Goal: Task Accomplishment & Management: Use online tool/utility

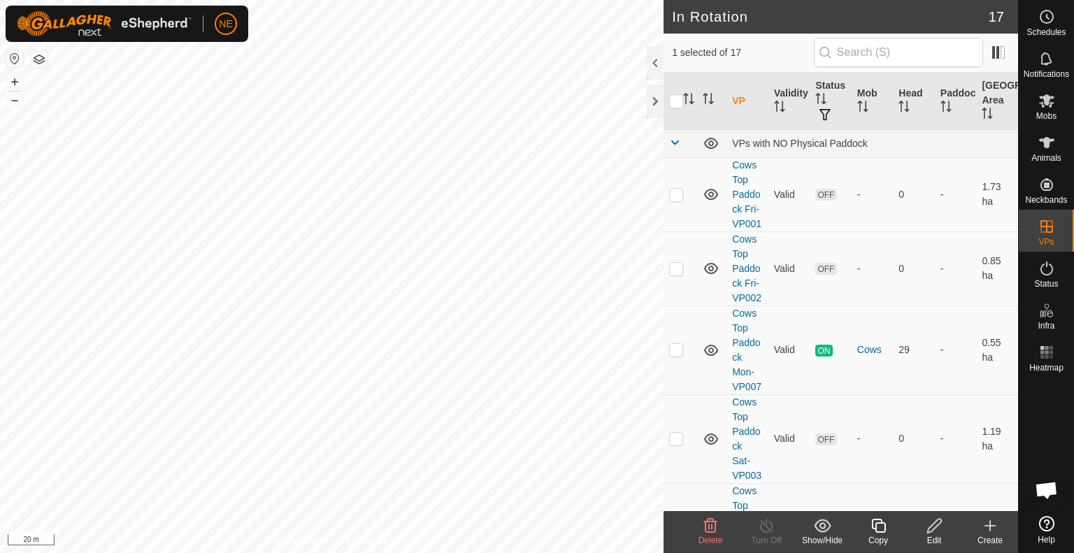
checkbox input "false"
checkbox input "true"
checkbox input "false"
click at [878, 528] on icon at bounding box center [877, 525] width 17 height 17
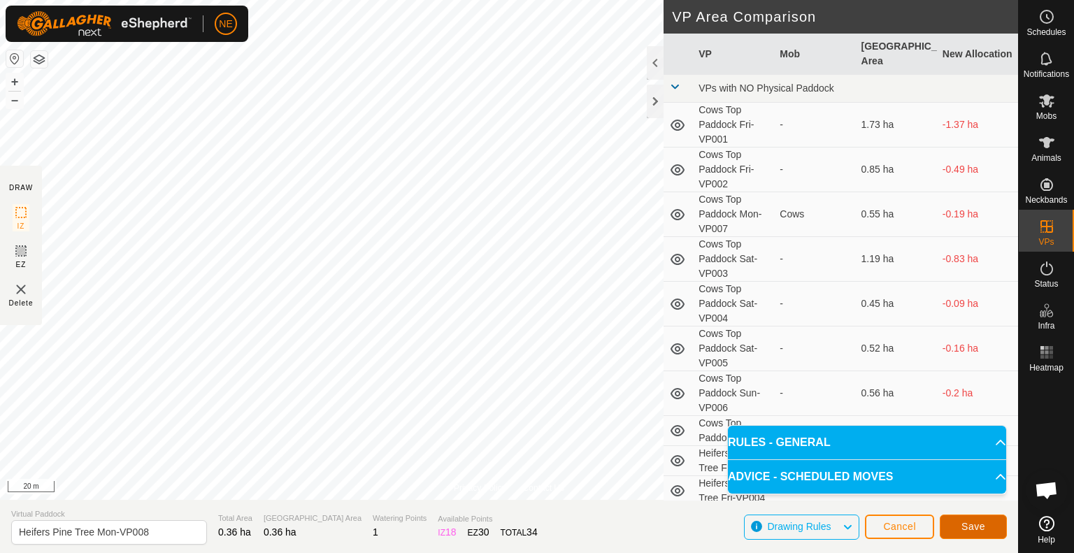
click at [970, 526] on span "Save" at bounding box center [973, 526] width 24 height 11
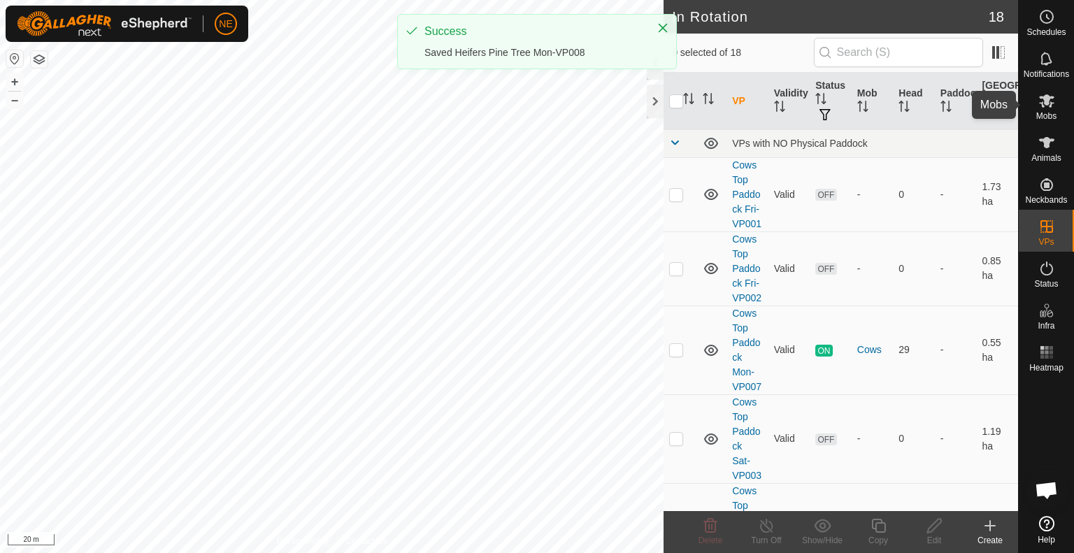
click at [1032, 105] on div "Mobs" at bounding box center [1045, 105] width 55 height 42
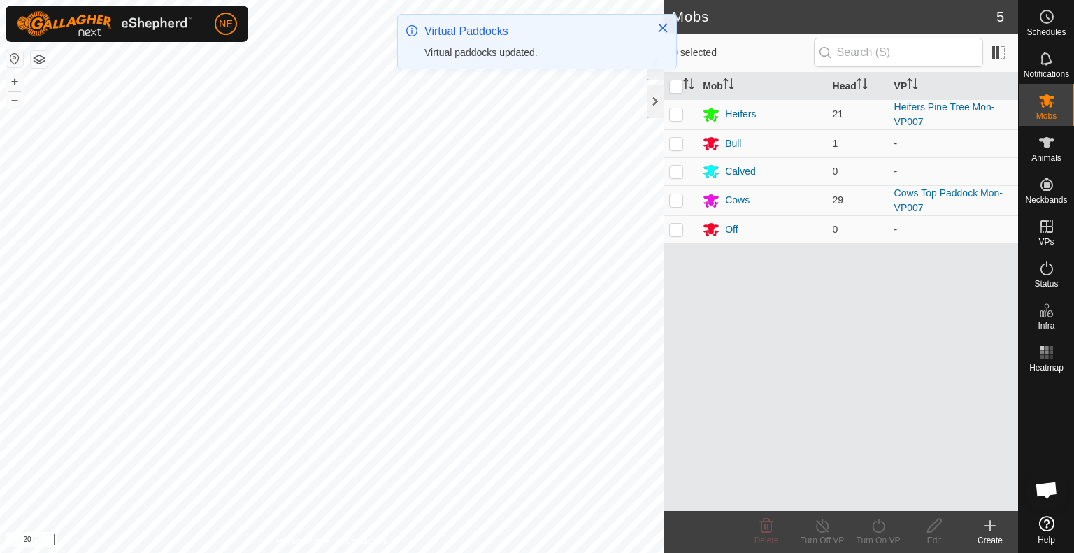
click at [677, 114] on p-checkbox at bounding box center [676, 113] width 14 height 11
checkbox input "true"
click at [878, 536] on div "Turn On VP" at bounding box center [878, 540] width 56 height 13
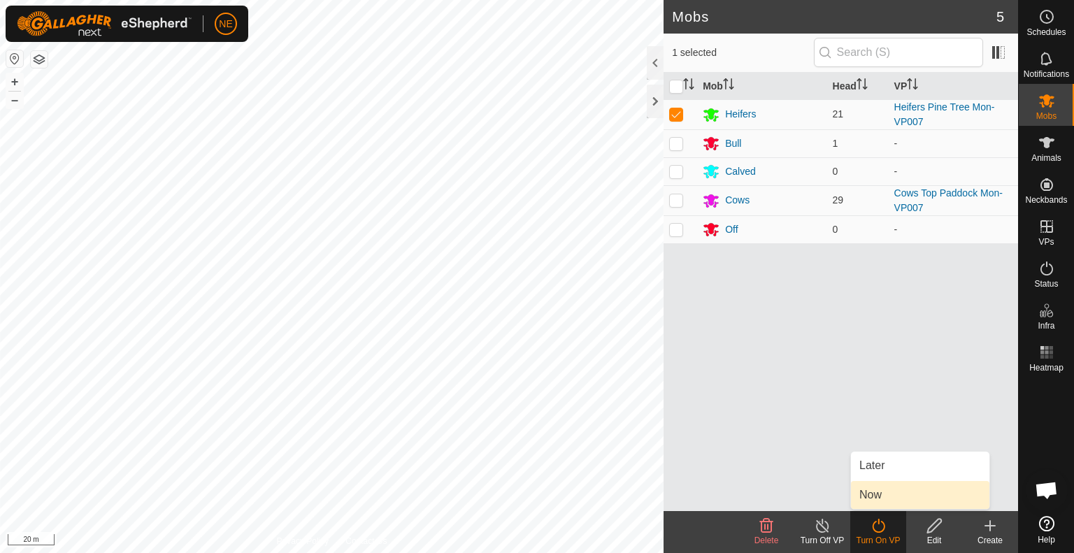
click at [871, 493] on link "Now" at bounding box center [920, 495] width 138 height 28
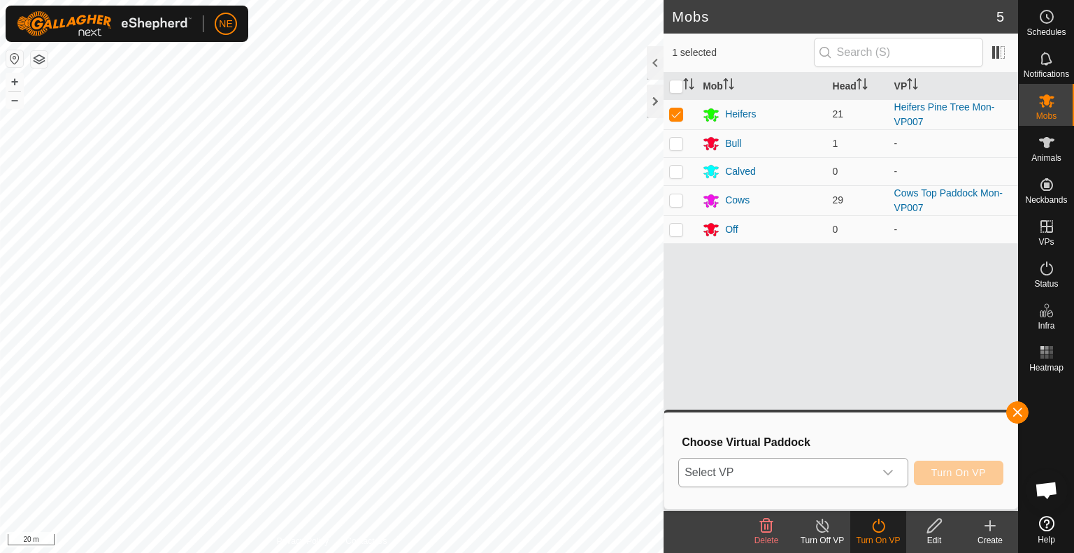
click at [888, 468] on icon "dropdown trigger" at bounding box center [887, 472] width 11 height 11
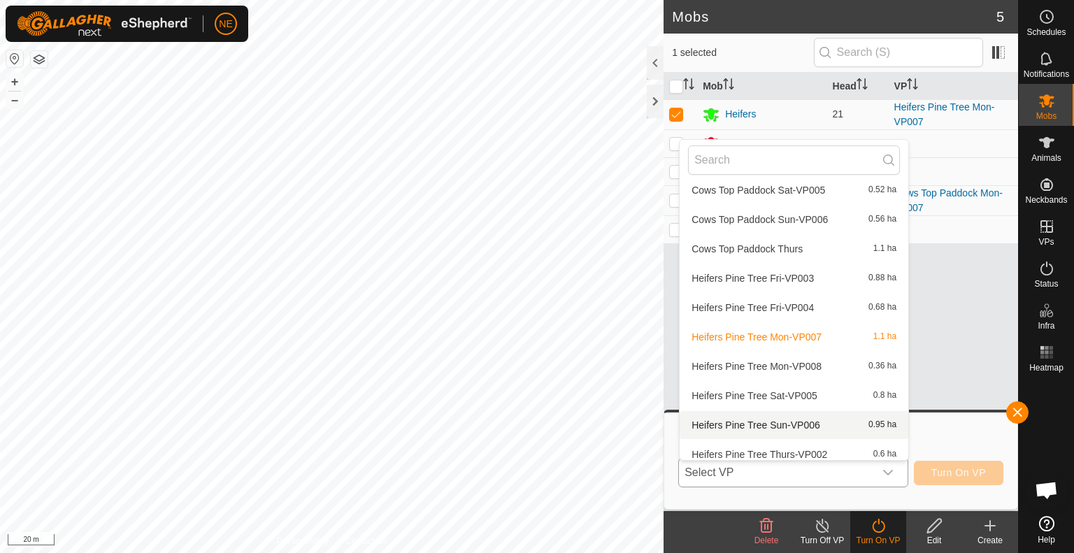
scroll to position [192, 0]
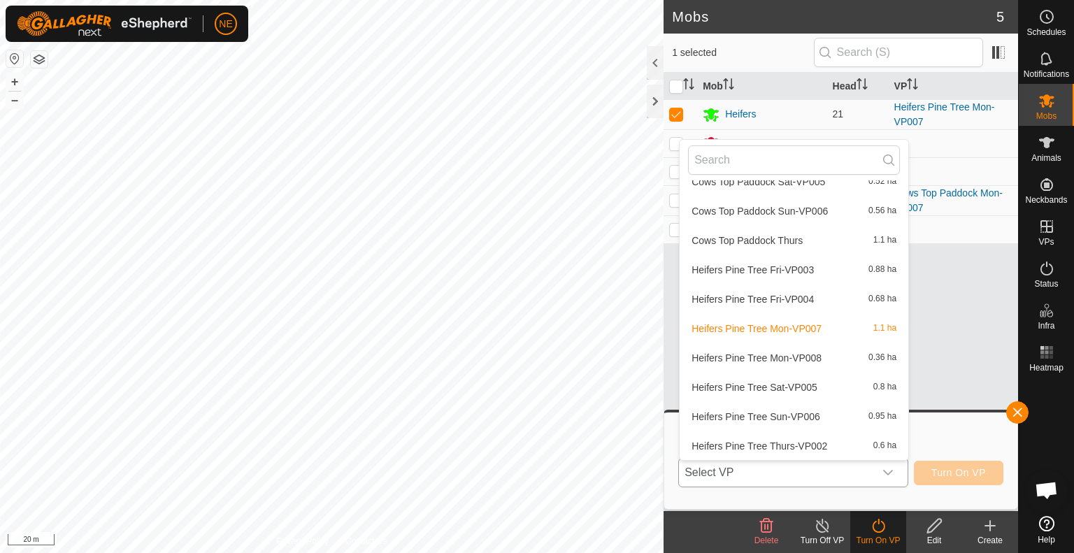
click at [810, 356] on li "Heifers Pine Tree Mon-VP008 0.36 ha" at bounding box center [793, 358] width 229 height 28
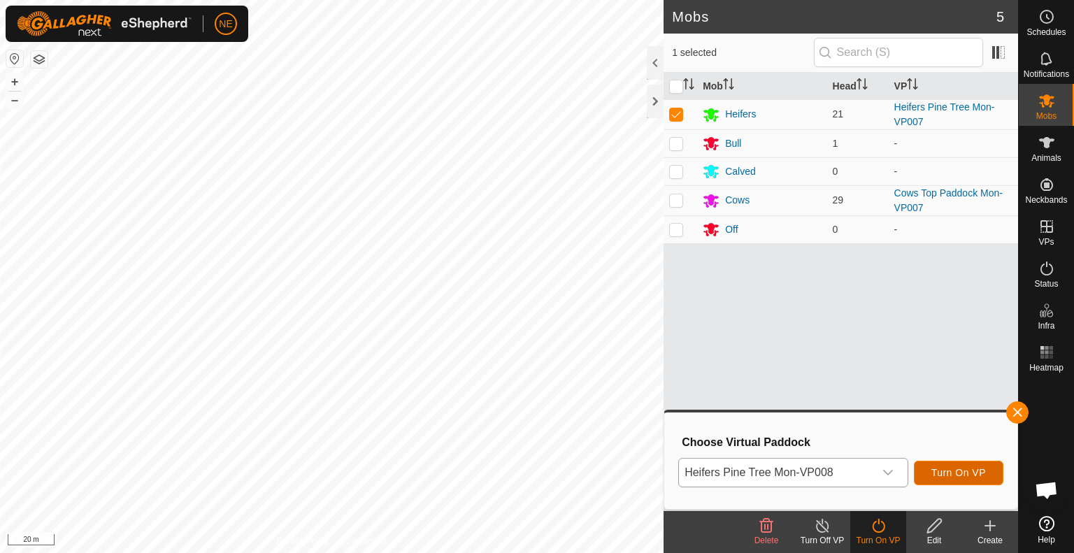
click at [952, 480] on button "Turn On VP" at bounding box center [957, 473] width 89 height 24
